Goal: Transaction & Acquisition: Purchase product/service

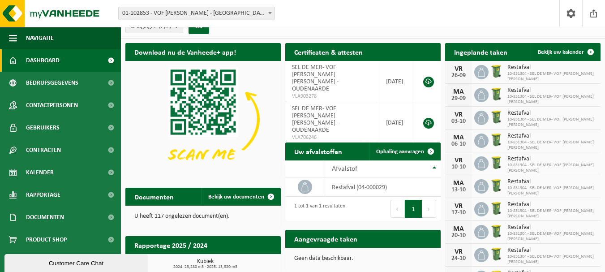
scroll to position [18, 0]
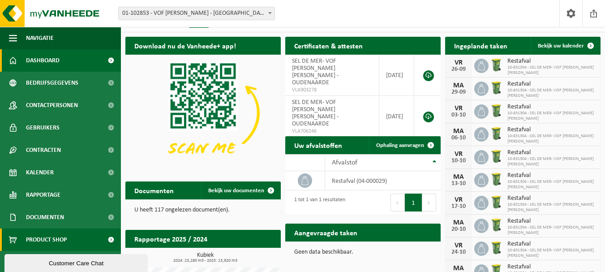
click at [70, 240] on link "Product Shop" at bounding box center [60, 239] width 121 height 22
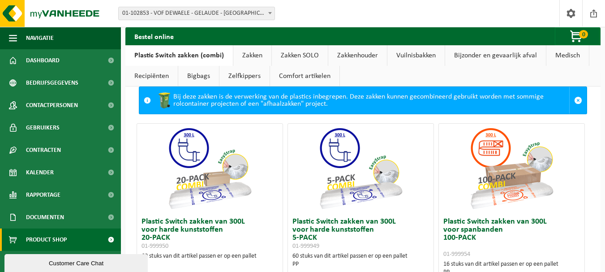
scroll to position [36, 0]
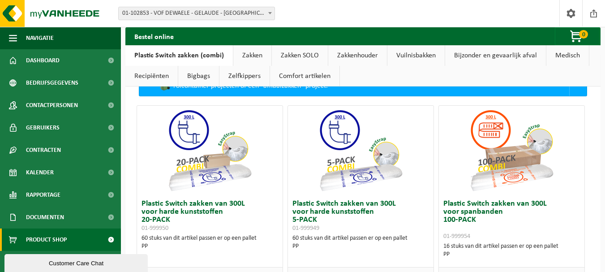
click at [251, 55] on link "Zakken" at bounding box center [252, 55] width 38 height 21
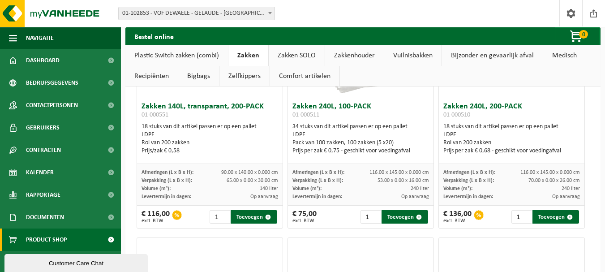
scroll to position [364, 0]
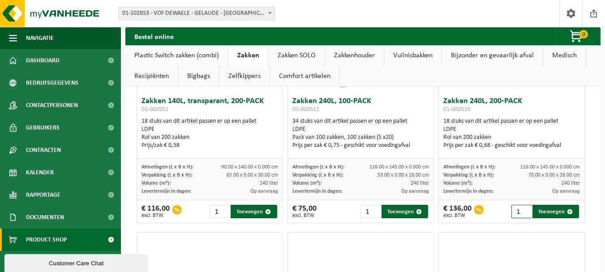
click at [517, 212] on input "1" at bounding box center [521, 210] width 20 height 13
click at [519, 214] on input "1" at bounding box center [521, 210] width 20 height 13
click at [519, 210] on input "2" at bounding box center [521, 210] width 20 height 13
click at [554, 214] on button "Toevoegen" at bounding box center [555, 210] width 47 height 13
type input "1"
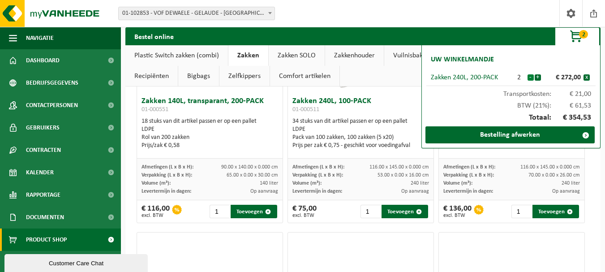
click at [530, 77] on button "-" at bounding box center [530, 77] width 6 height 6
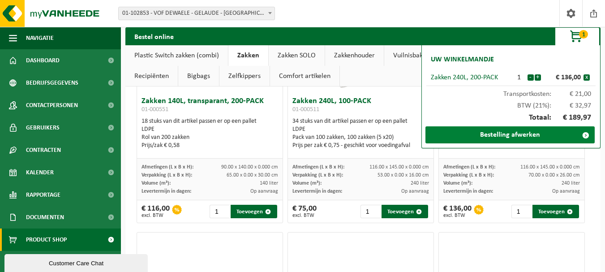
click at [541, 134] on link "Bestelling afwerken" at bounding box center [509, 134] width 169 height 17
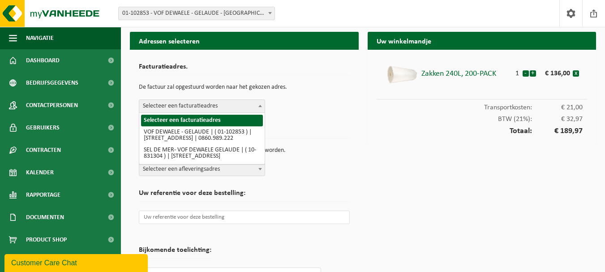
click at [261, 106] on b at bounding box center [260, 106] width 4 height 2
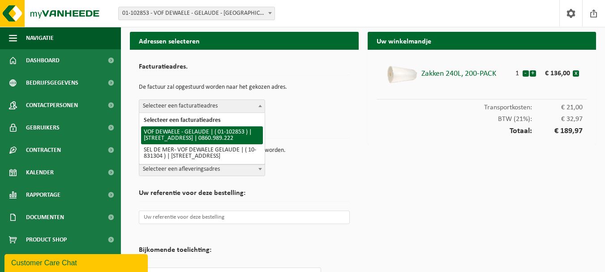
select select "15101"
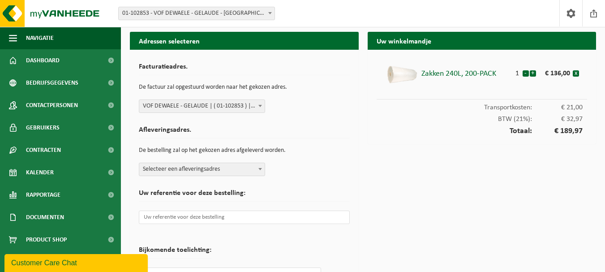
click at [259, 168] on b at bounding box center [260, 169] width 4 height 2
select select "15101"
click at [276, 216] on input "text" at bounding box center [244, 216] width 211 height 13
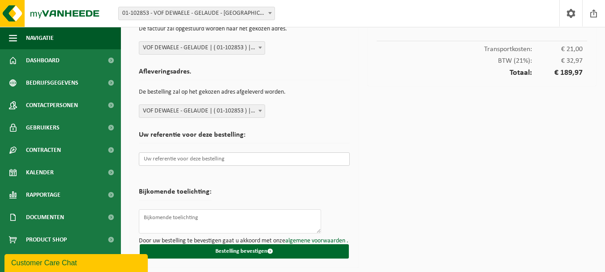
scroll to position [63, 0]
click at [144, 152] on input "text" at bounding box center [244, 158] width 211 height 13
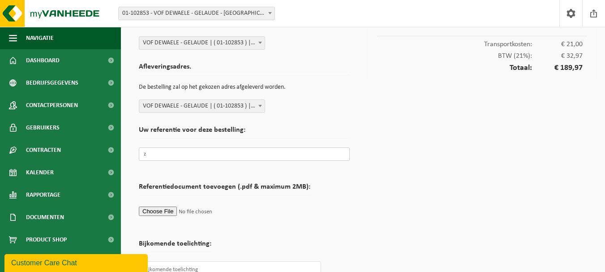
type input "z"
click at [155, 156] on input "z" at bounding box center [244, 153] width 211 height 13
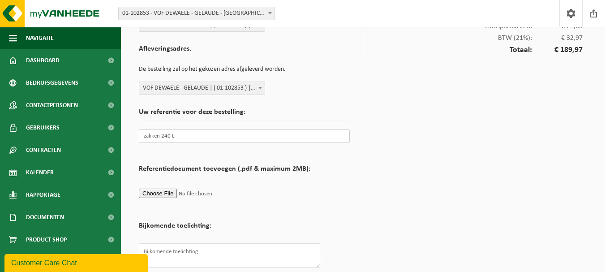
scroll to position [120, 0]
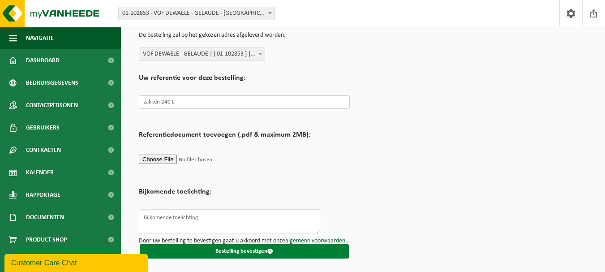
type input "zakken 240 L"
click at [254, 251] on button "Bestelling bevestigen" at bounding box center [244, 251] width 209 height 14
